Goal: Task Accomplishment & Management: Manage account settings

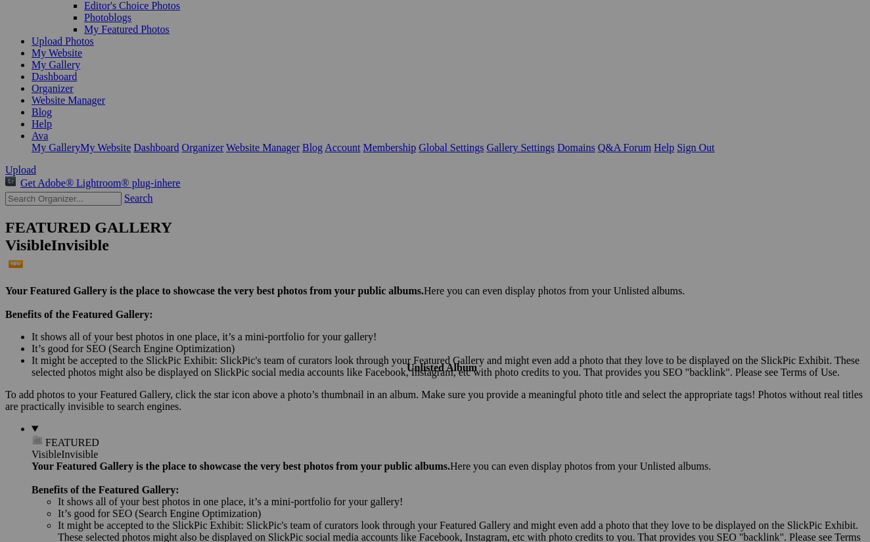
scroll to position [135, 0]
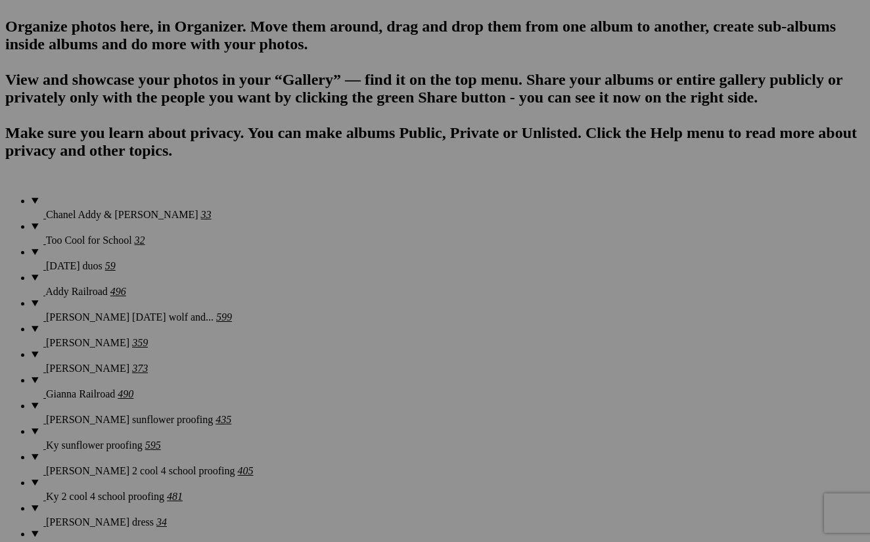
scroll to position [183, 0]
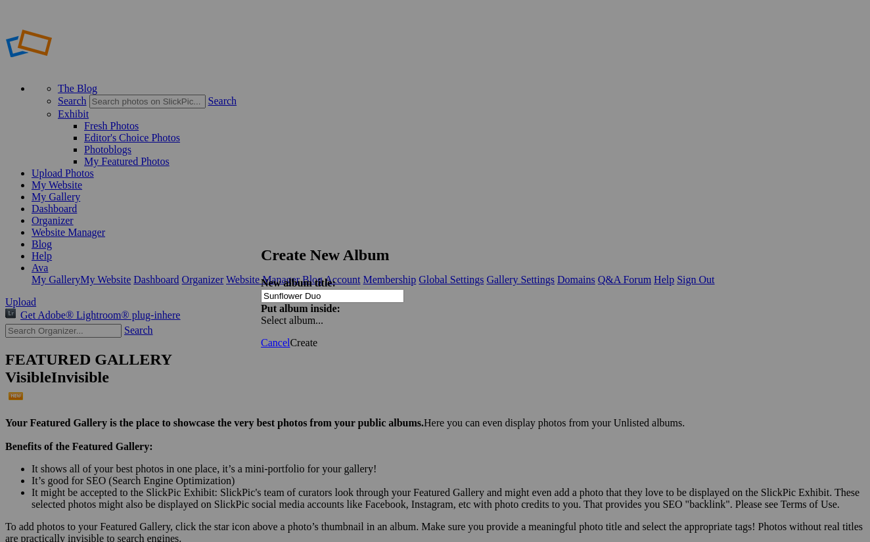
type input "Sunflower Duo"
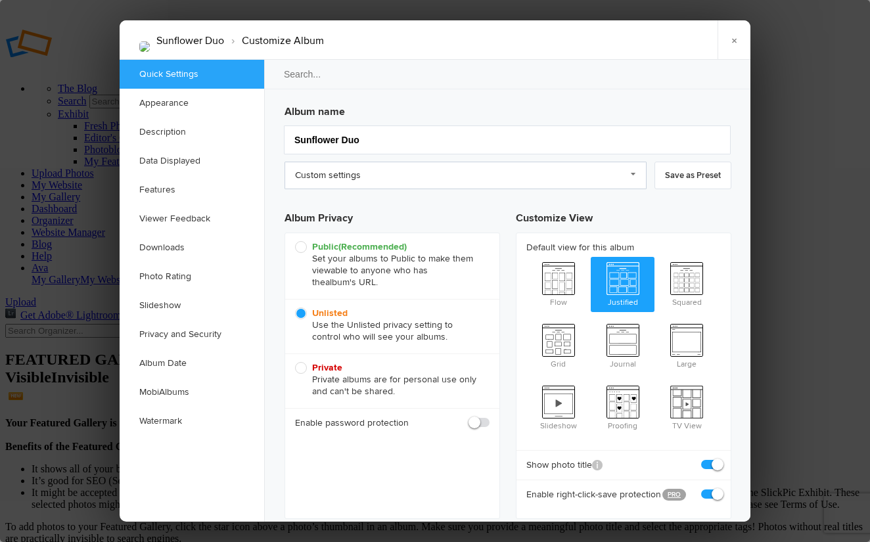
click at [344, 174] on link "Custom settings" at bounding box center [466, 176] width 362 height 28
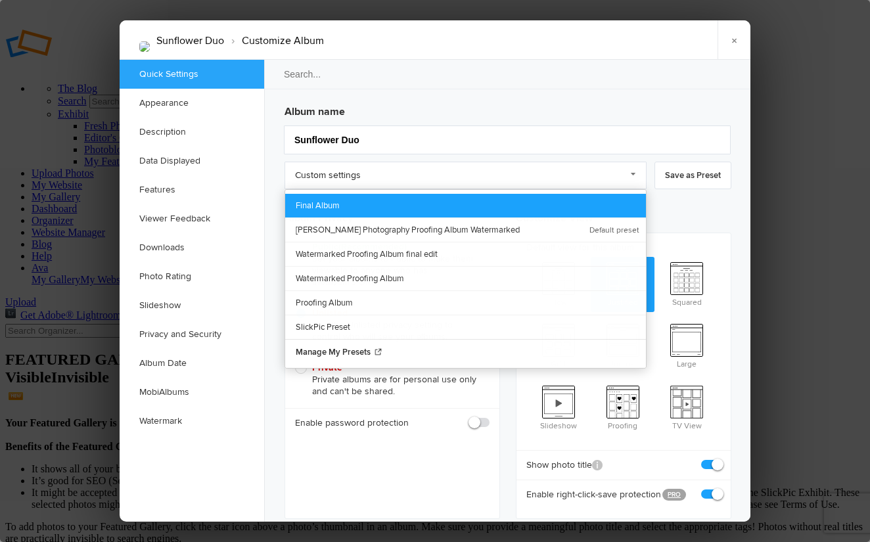
click at [356, 203] on link "Final Album" at bounding box center [465, 206] width 361 height 24
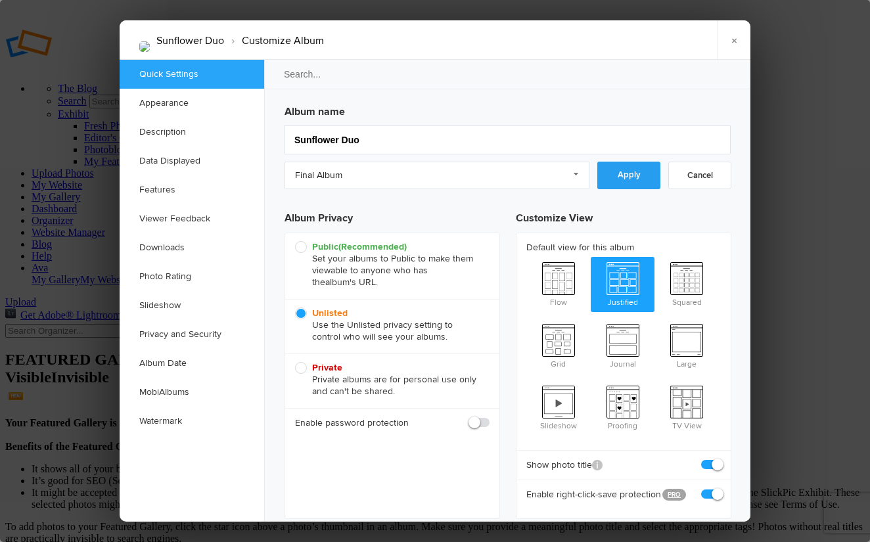
click at [635, 180] on link "Apply" at bounding box center [629, 176] width 63 height 28
checkbox input "false"
checkbox input "true"
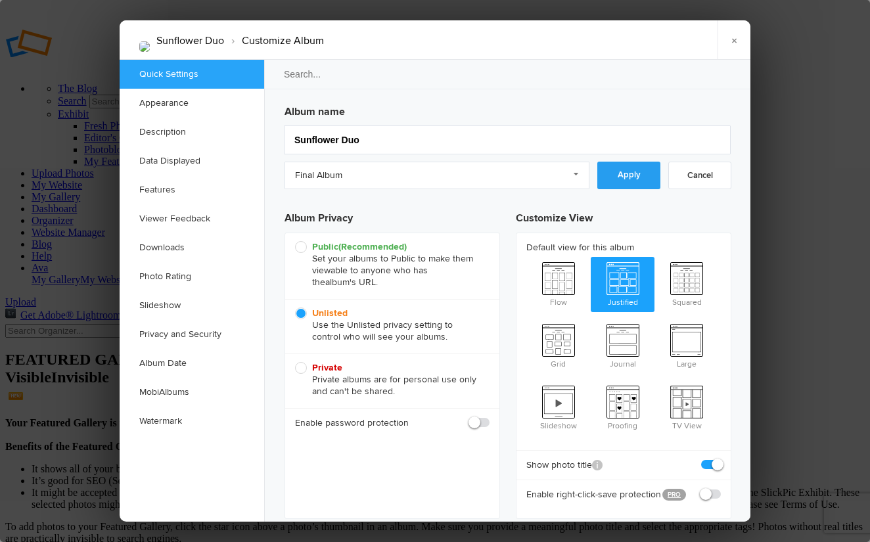
checkbox input "false"
checkbox input "true"
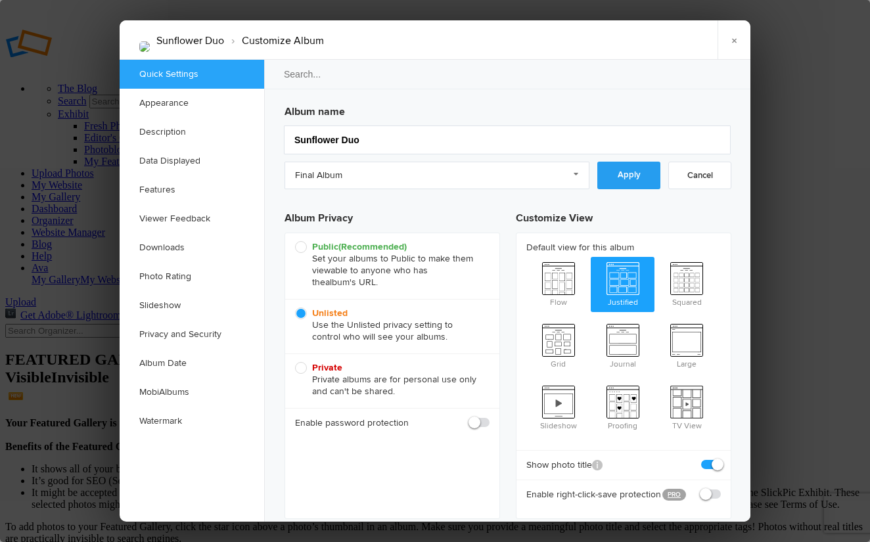
checkbox input "true"
checkbox input "false"
click at [591, 177] on link "Final Album" at bounding box center [508, 176] width 447 height 28
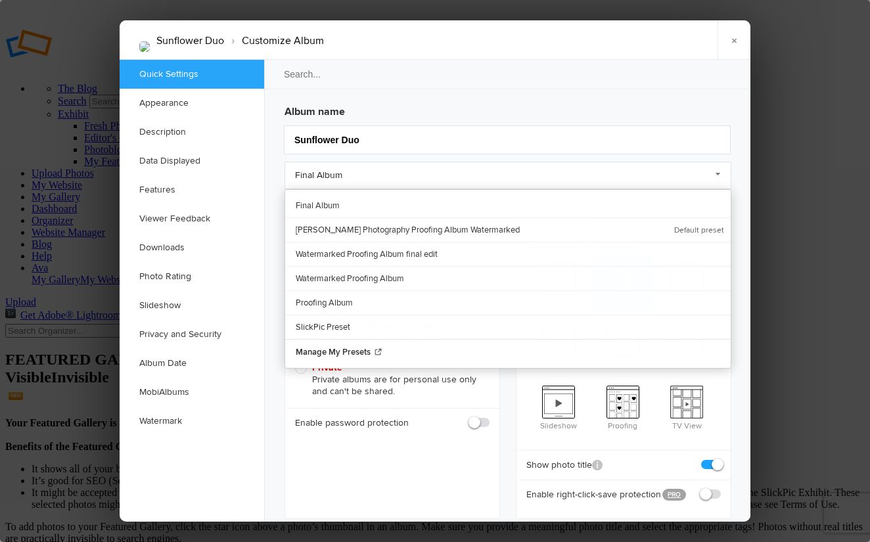
click at [801, 179] on div at bounding box center [435, 271] width 870 height 542
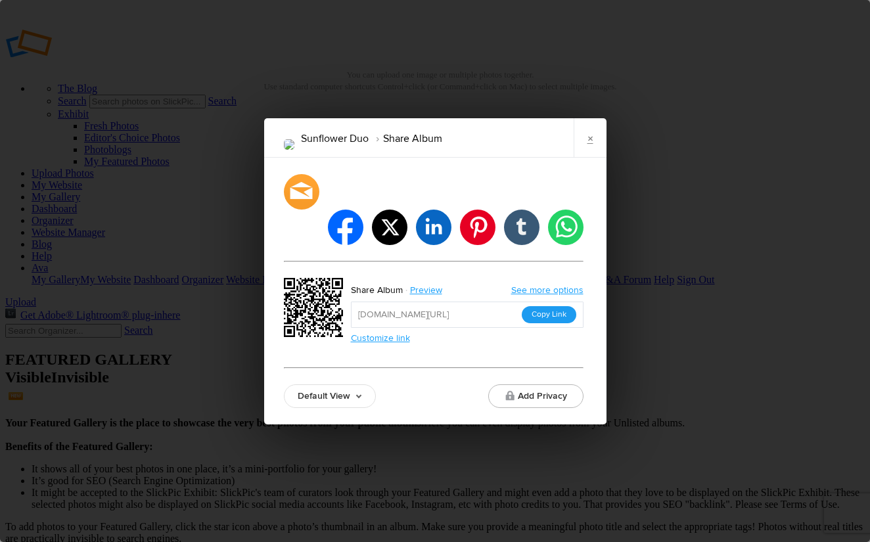
click at [565, 306] on button "Copy Link" at bounding box center [549, 314] width 55 height 17
